Goal: Information Seeking & Learning: Learn about a topic

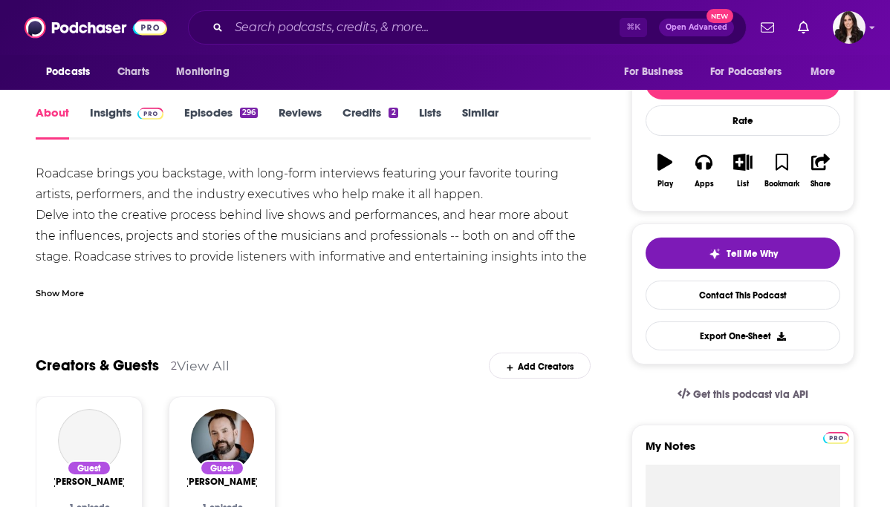
scroll to position [134, 0]
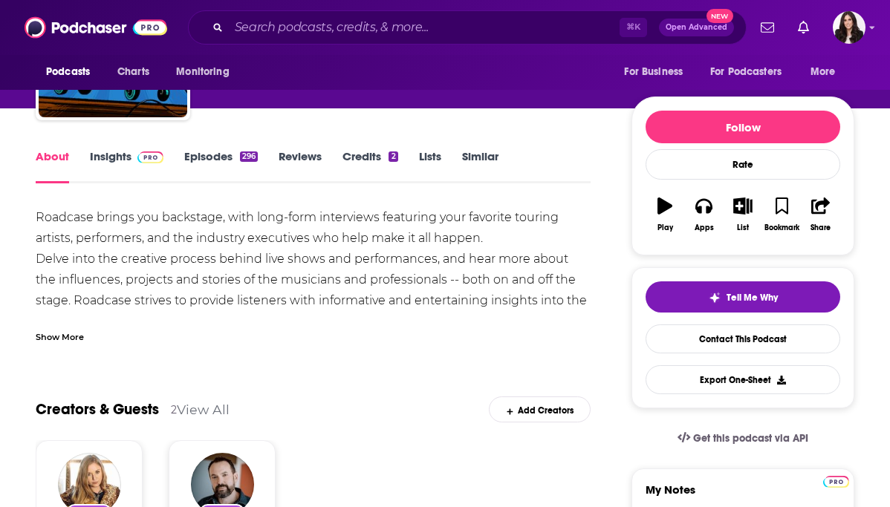
click at [102, 163] on link "Insights" at bounding box center [127, 166] width 74 height 34
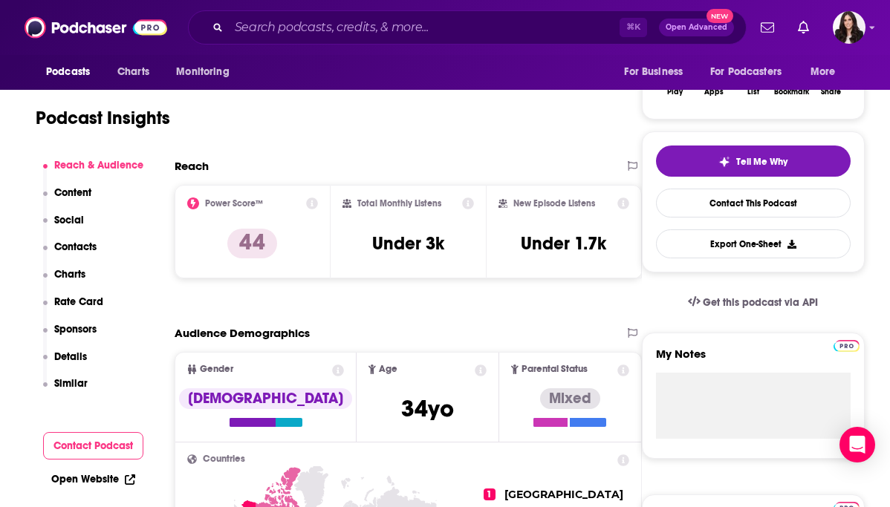
scroll to position [170, 0]
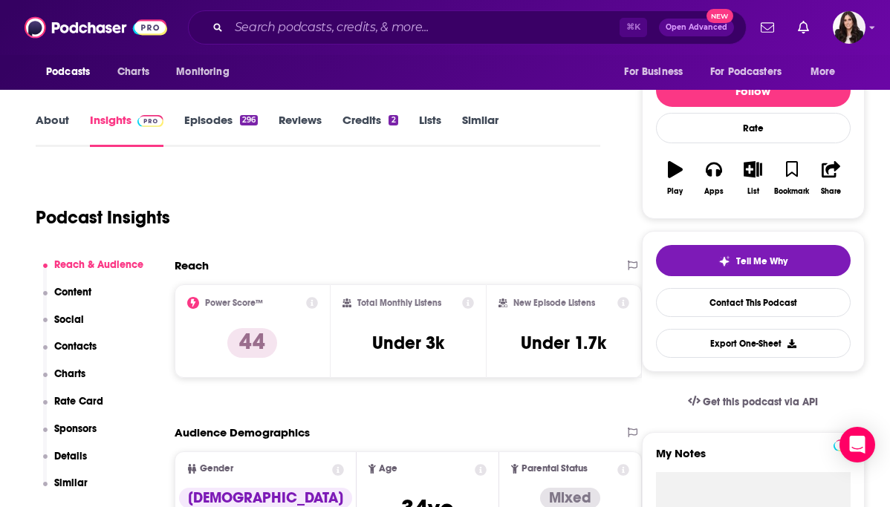
click at [213, 125] on link "Episodes 296" at bounding box center [221, 130] width 74 height 34
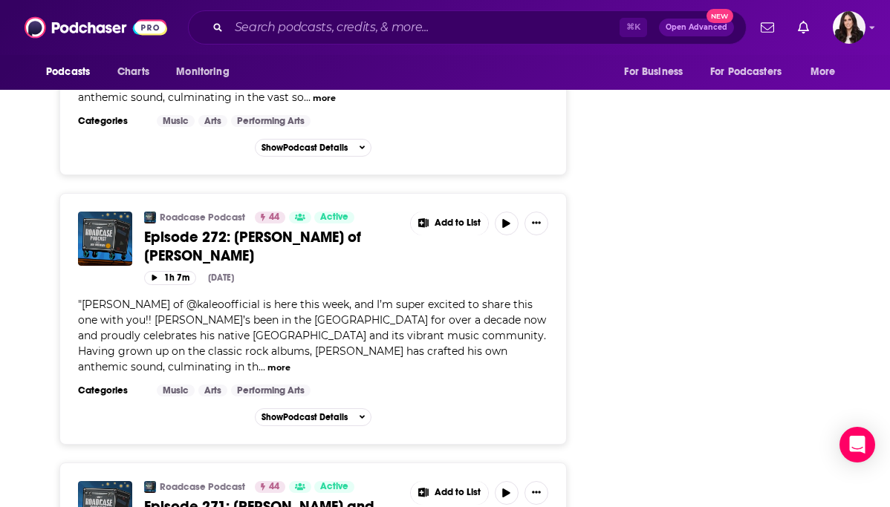
scroll to position [6465, 0]
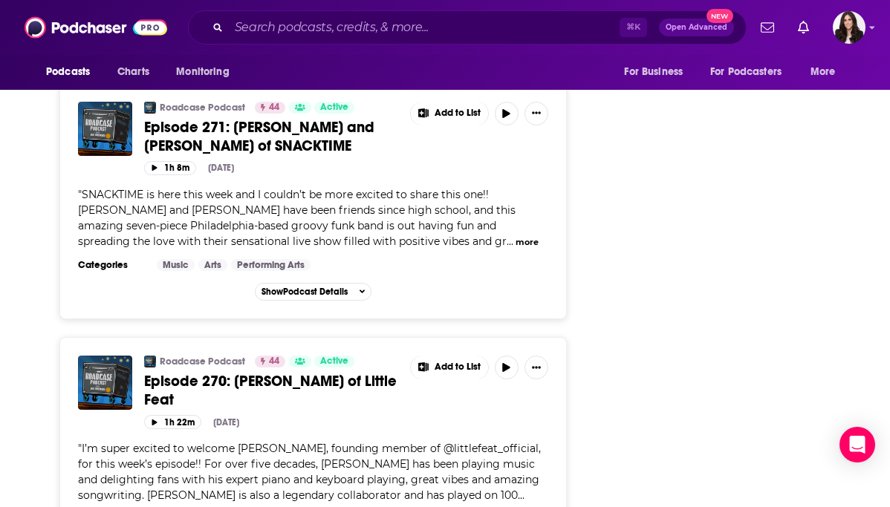
scroll to position [6130, 0]
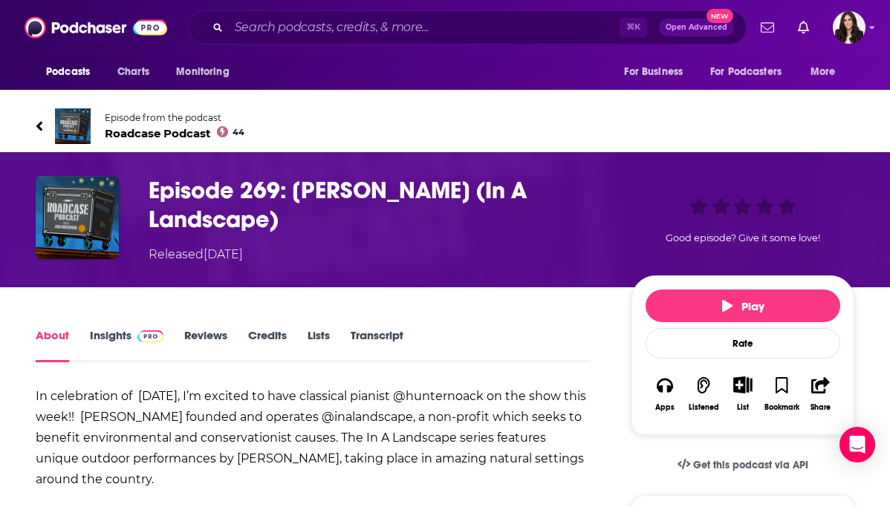
click at [131, 336] on span at bounding box center [147, 335] width 32 height 14
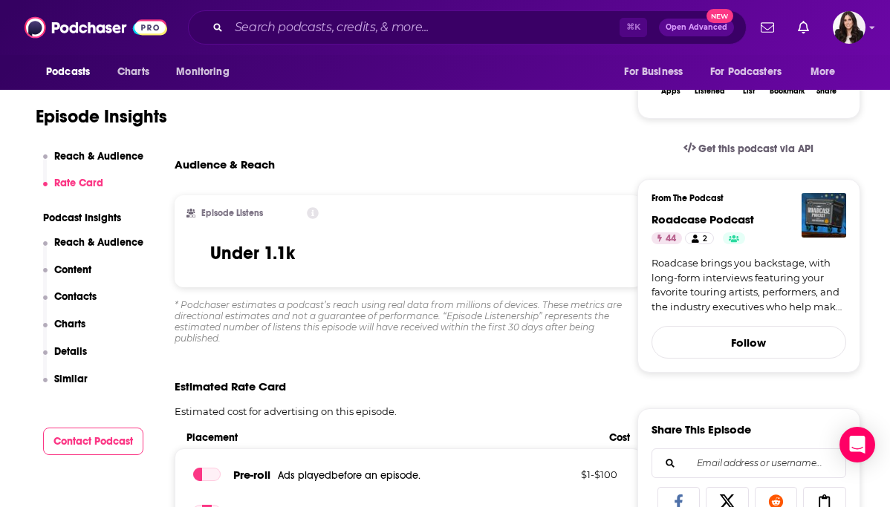
scroll to position [179, 0]
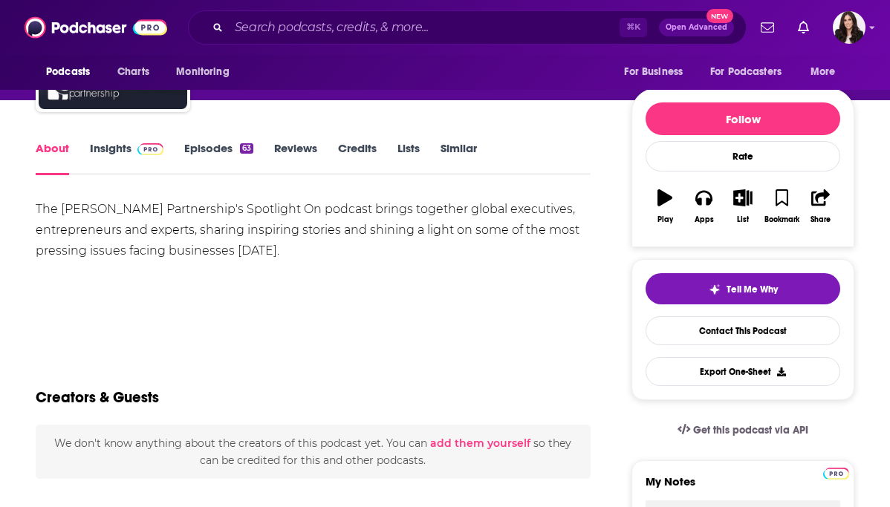
scroll to position [103, 0]
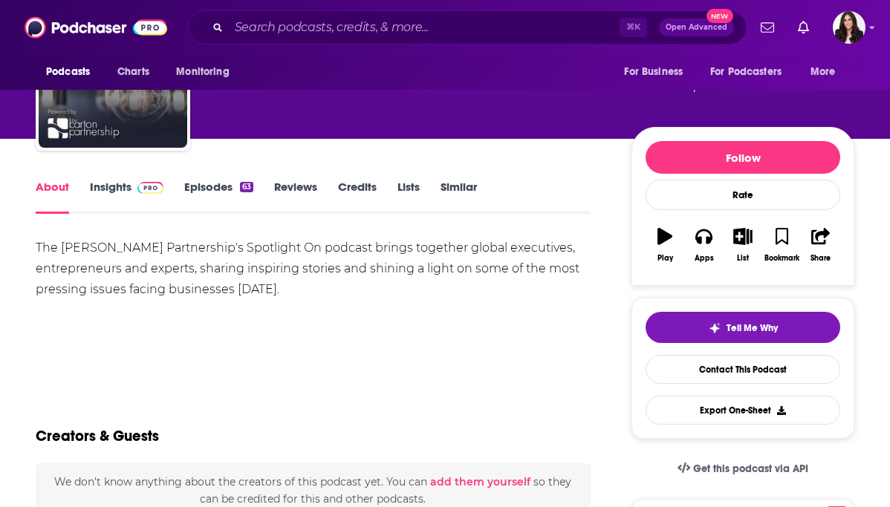
click at [209, 188] on link "Episodes 63" at bounding box center [218, 197] width 69 height 34
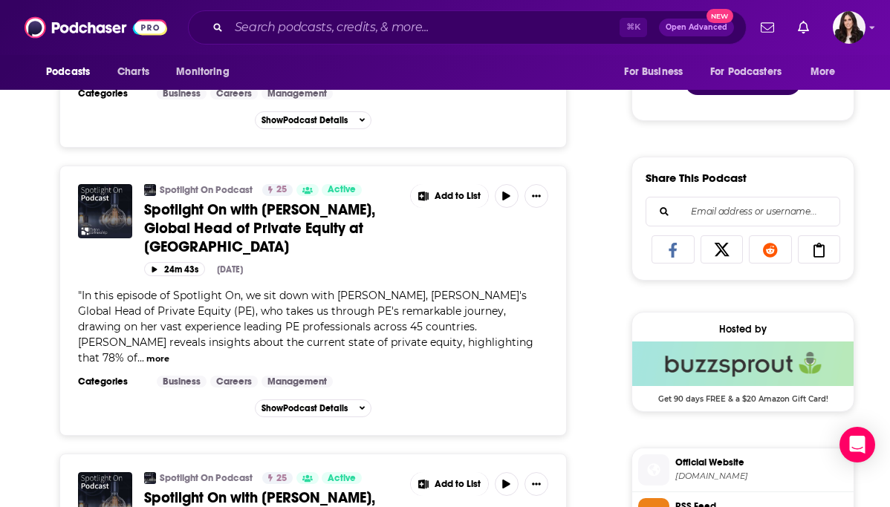
scroll to position [867, 0]
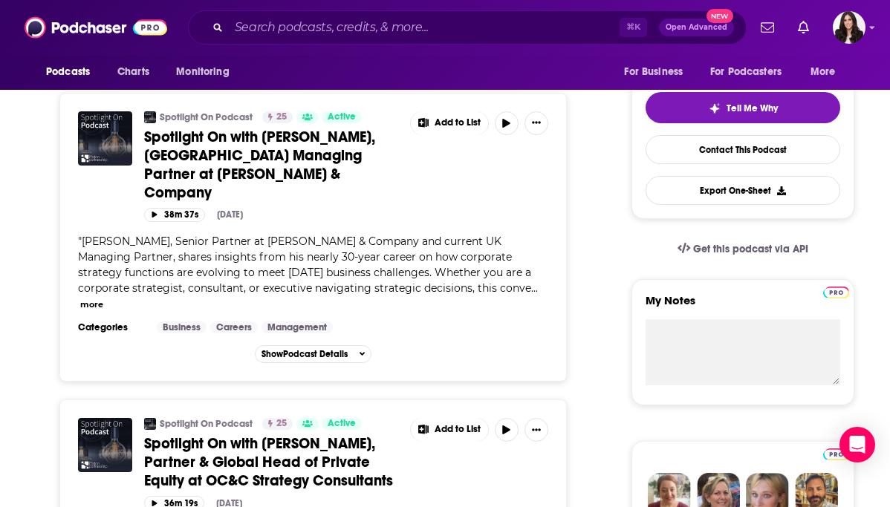
scroll to position [663, 0]
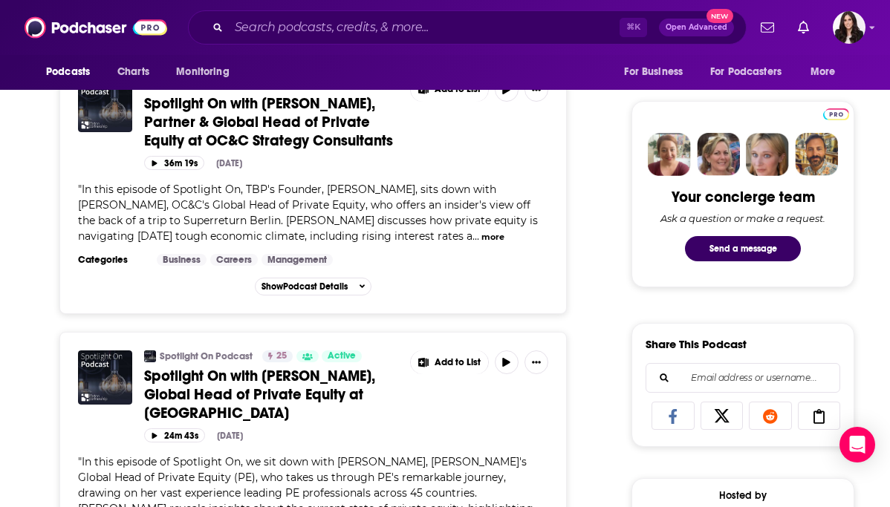
click at [313, 367] on span "Spotlight On with Bridget Walsh, Global Head of Private Equity at EY" at bounding box center [259, 395] width 231 height 56
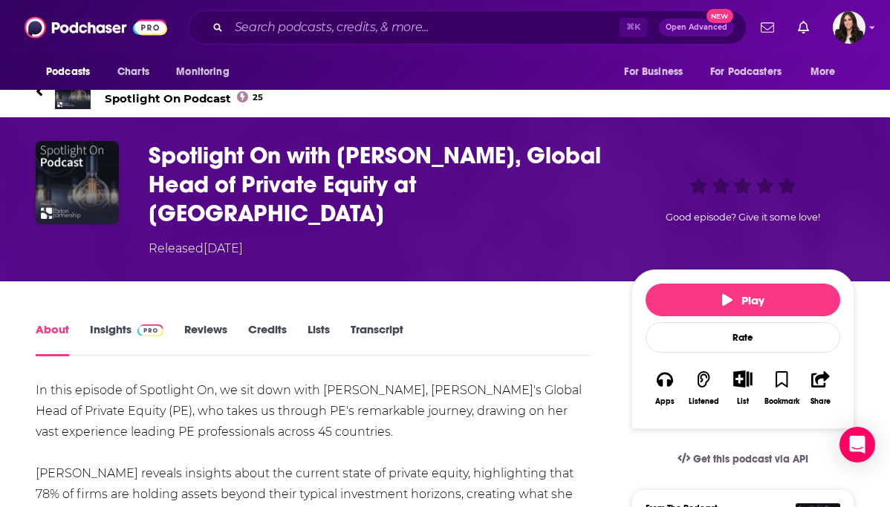
scroll to position [16, 0]
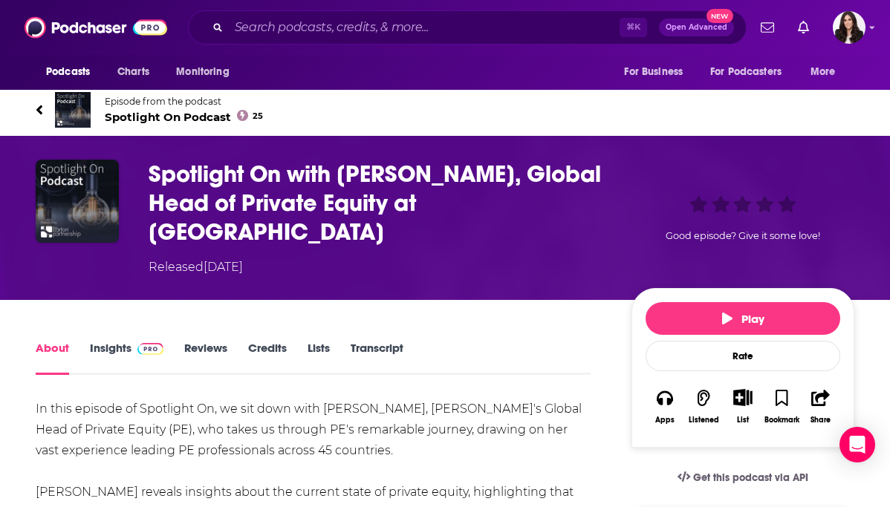
click at [146, 343] on img at bounding box center [150, 349] width 26 height 12
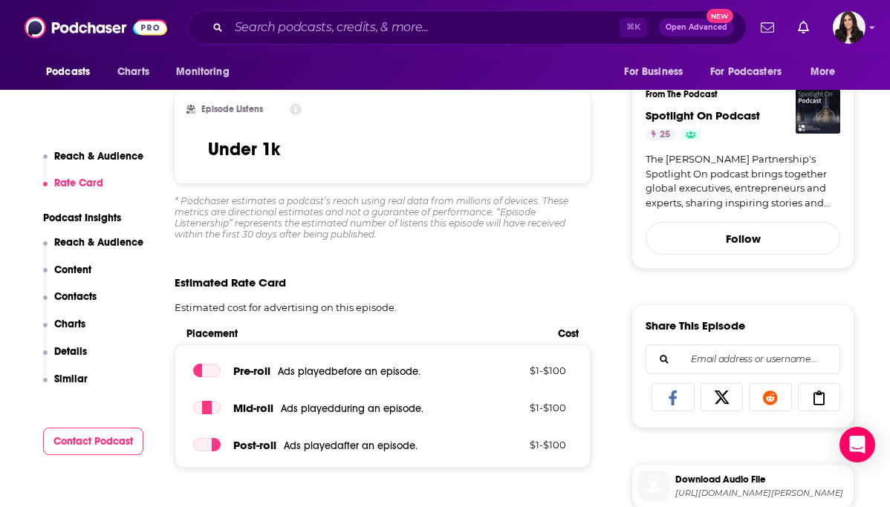
scroll to position [452, 0]
